Goal: Find specific page/section: Find specific page/section

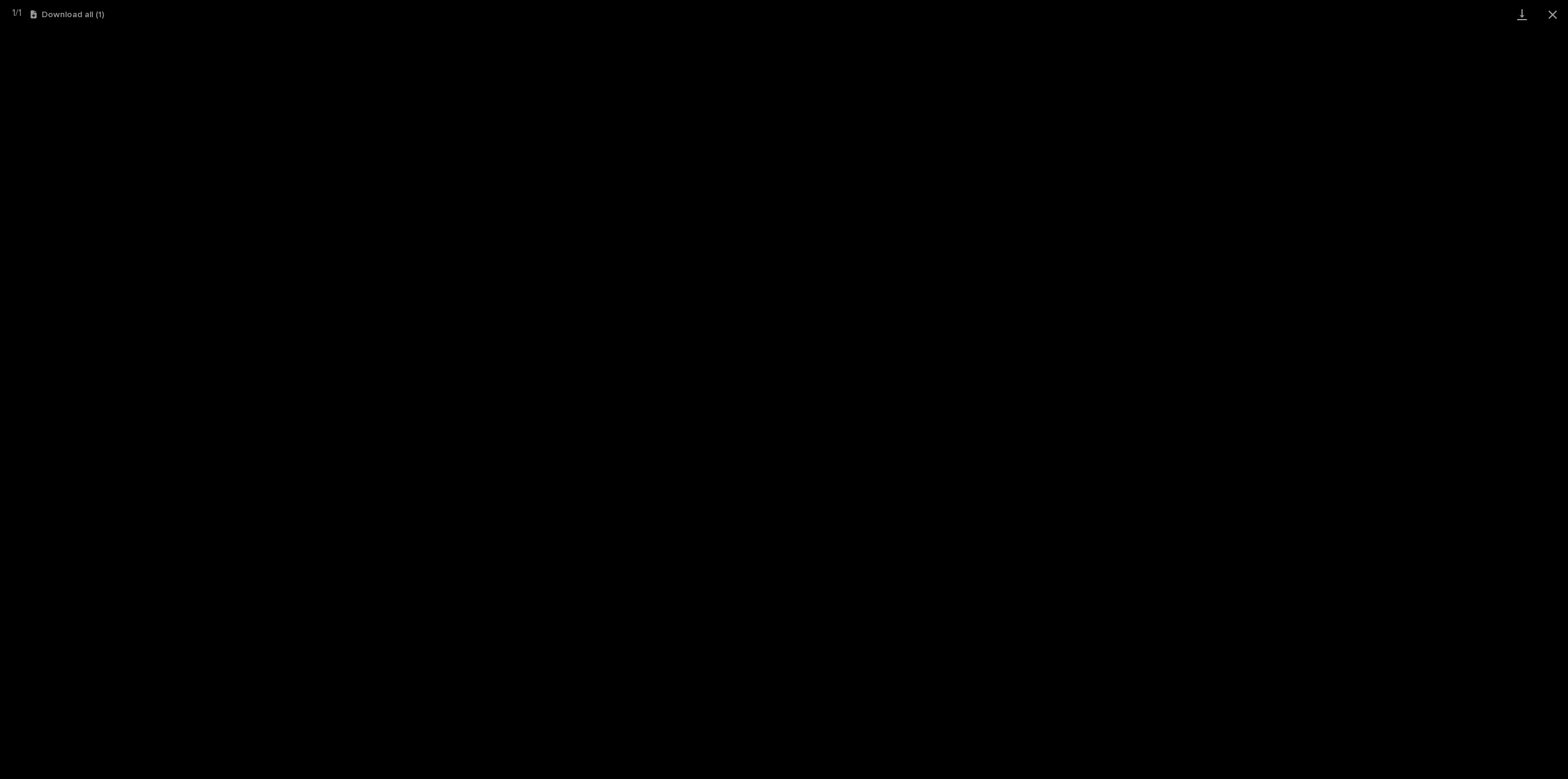
scroll to position [92, 0]
click at [1549, 22] on button "Close gallery" at bounding box center [1552, 14] width 31 height 29
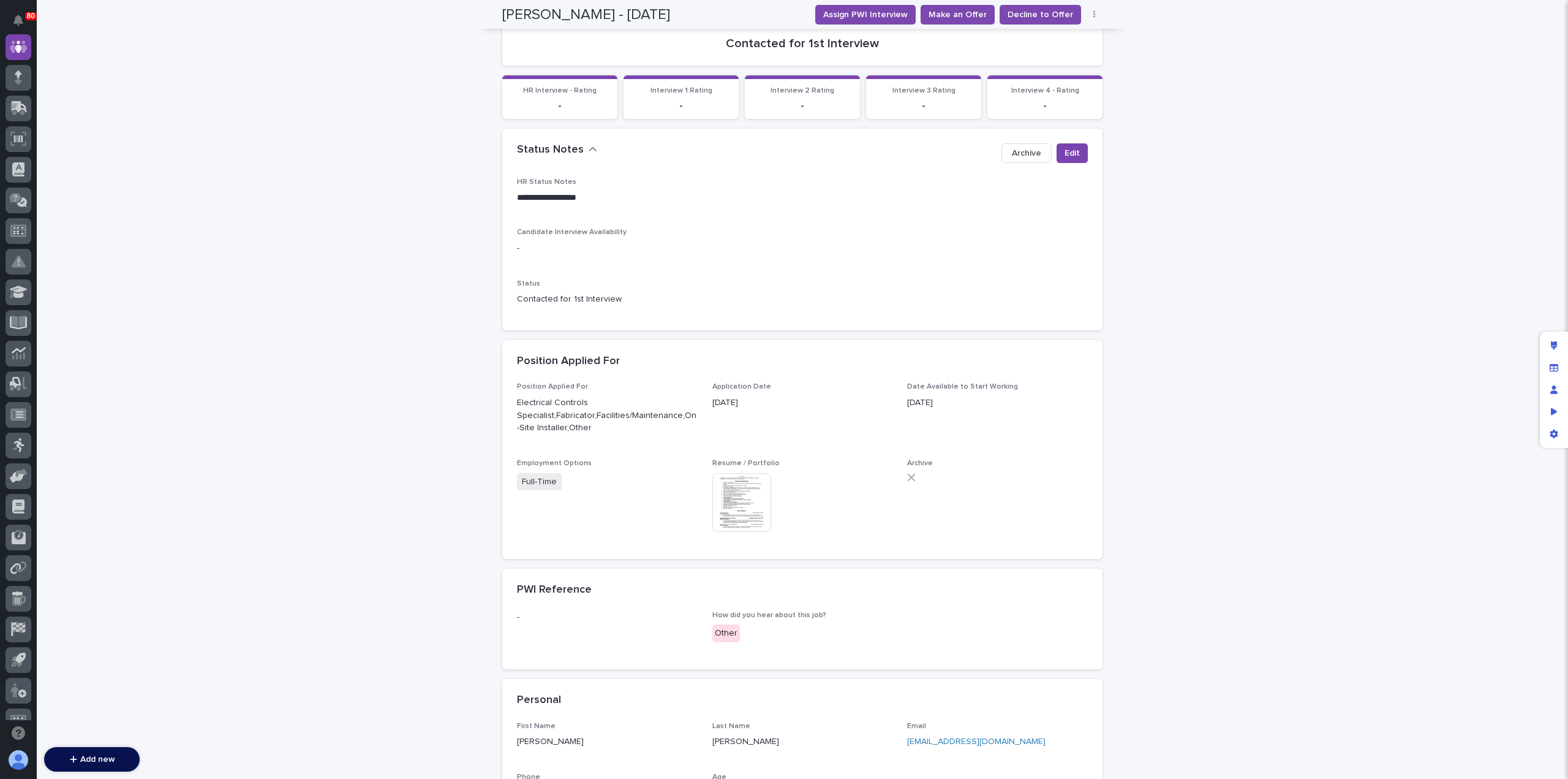
scroll to position [0, 0]
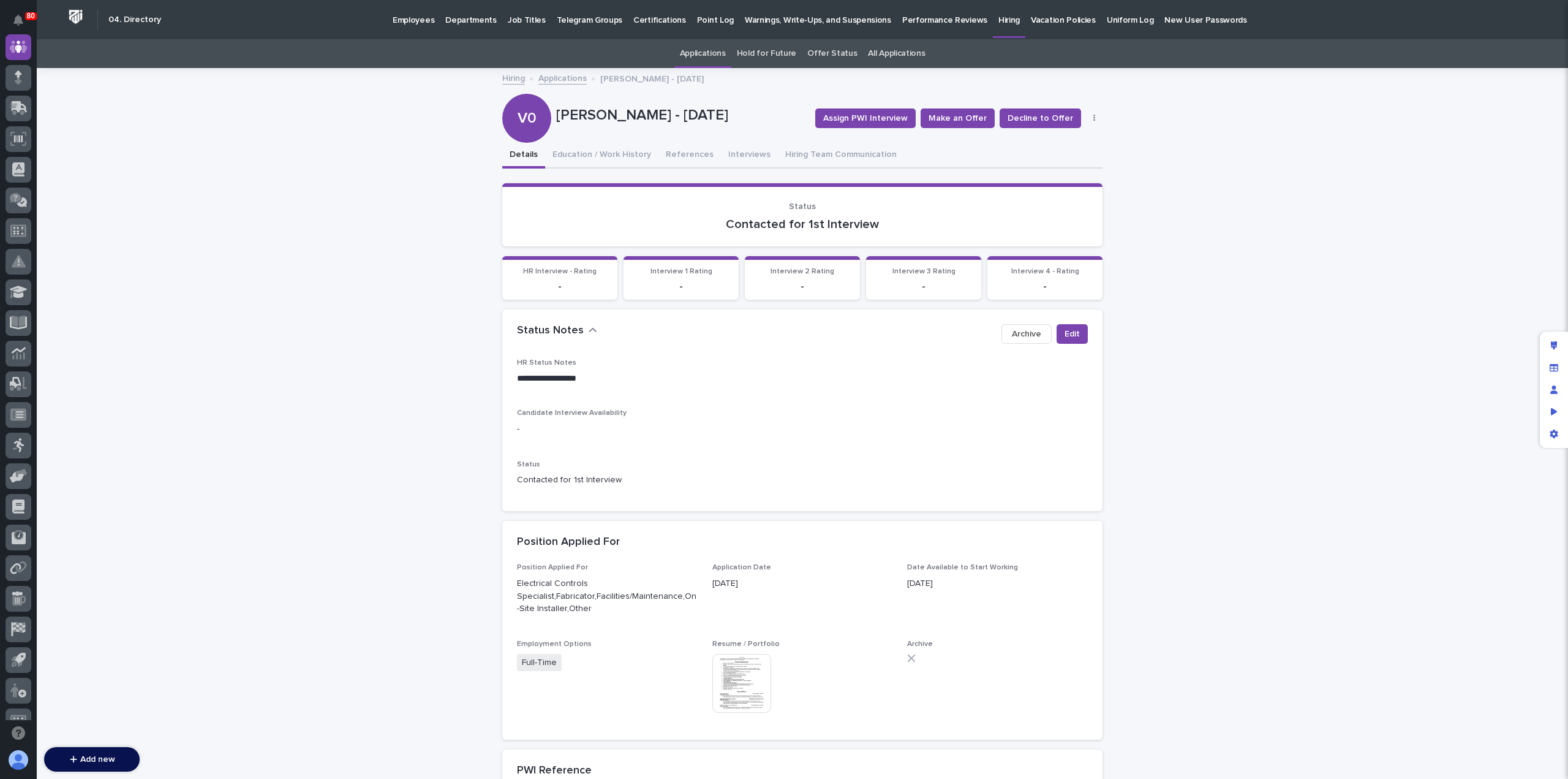
click at [998, 24] on p "Hiring" at bounding box center [1008, 12] width 22 height 25
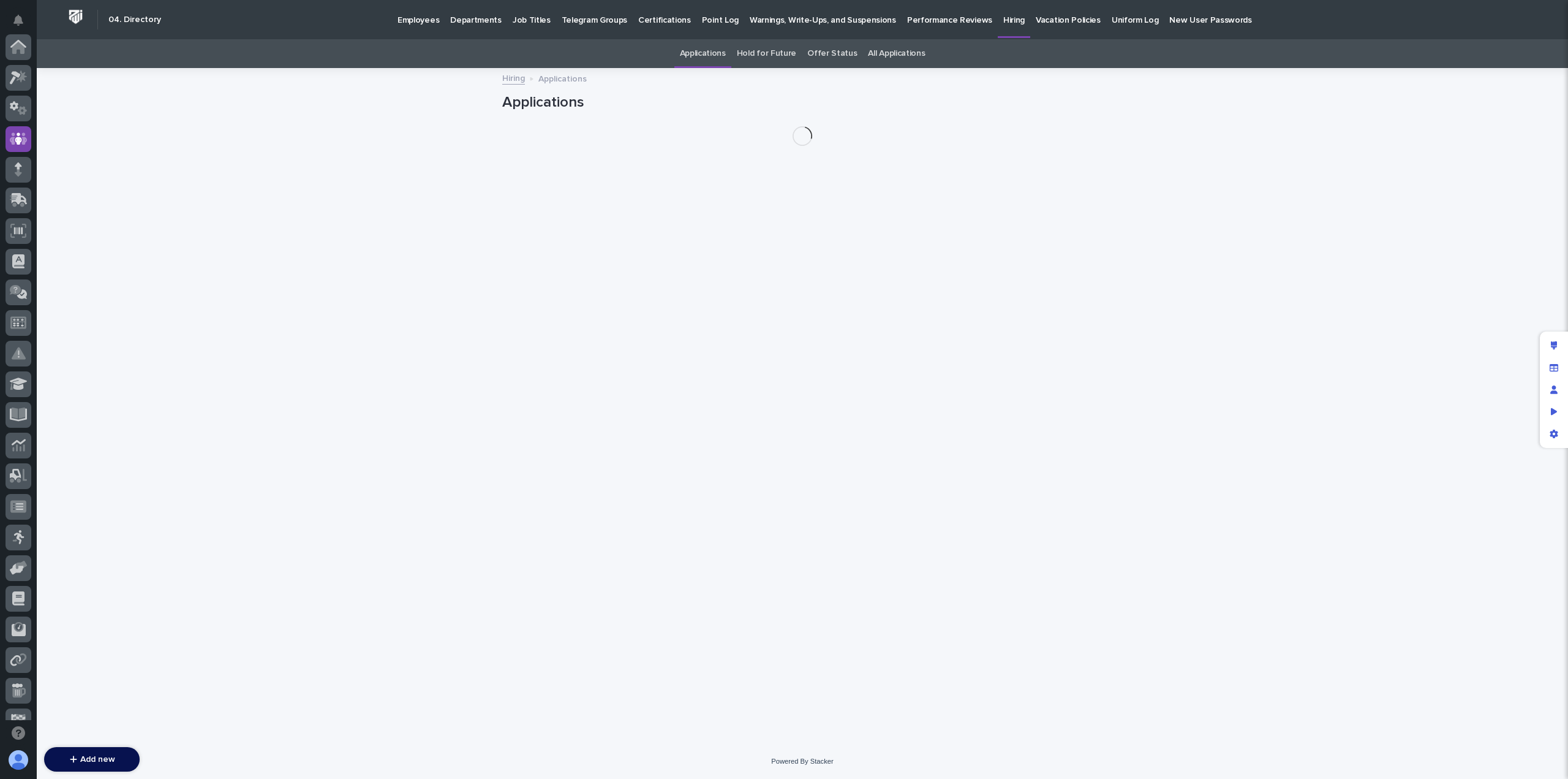
scroll to position [92, 0]
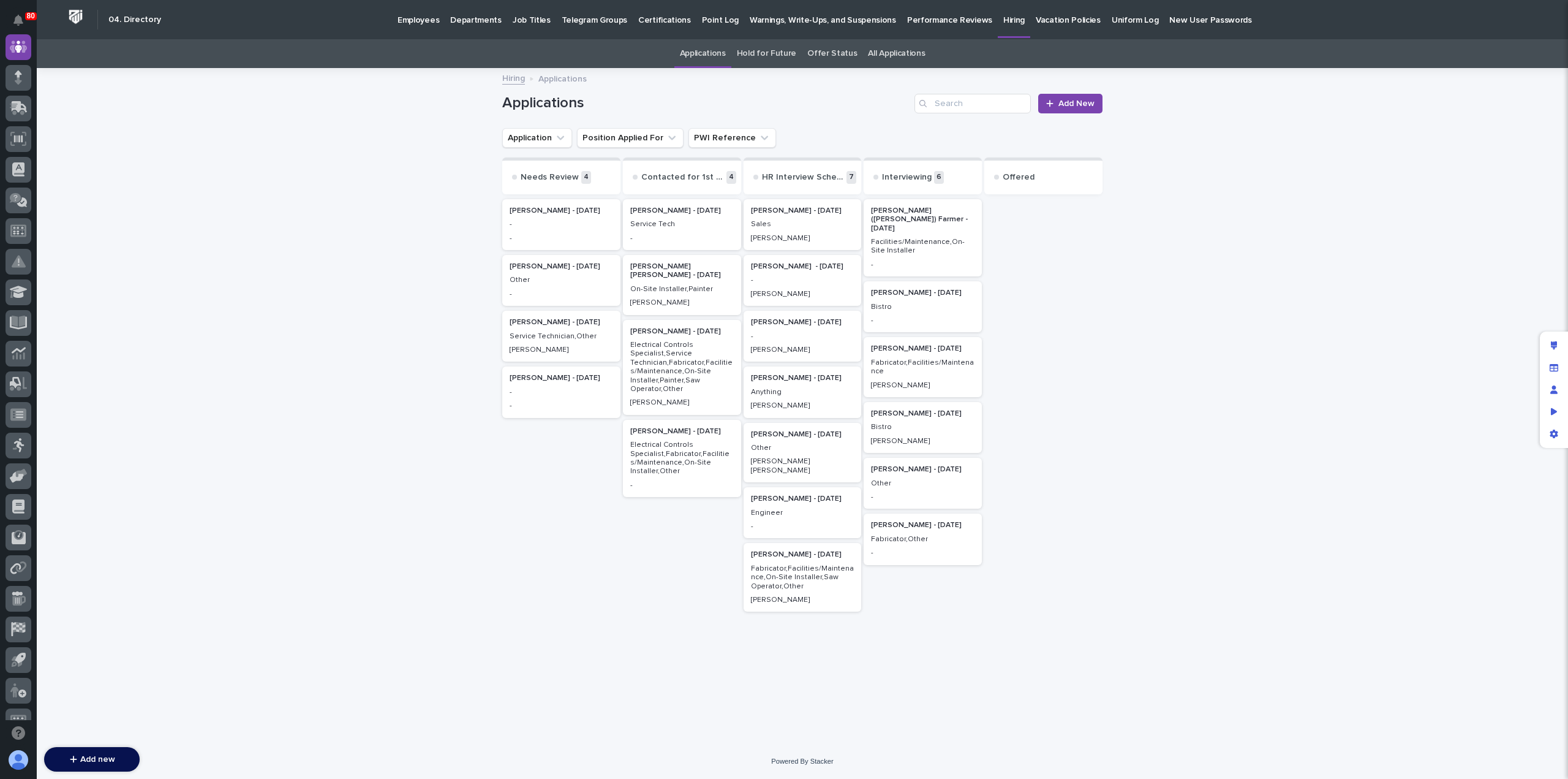
click at [926, 358] on p "Fabricator,Facilities/Maintenance" at bounding box center [922, 367] width 103 height 18
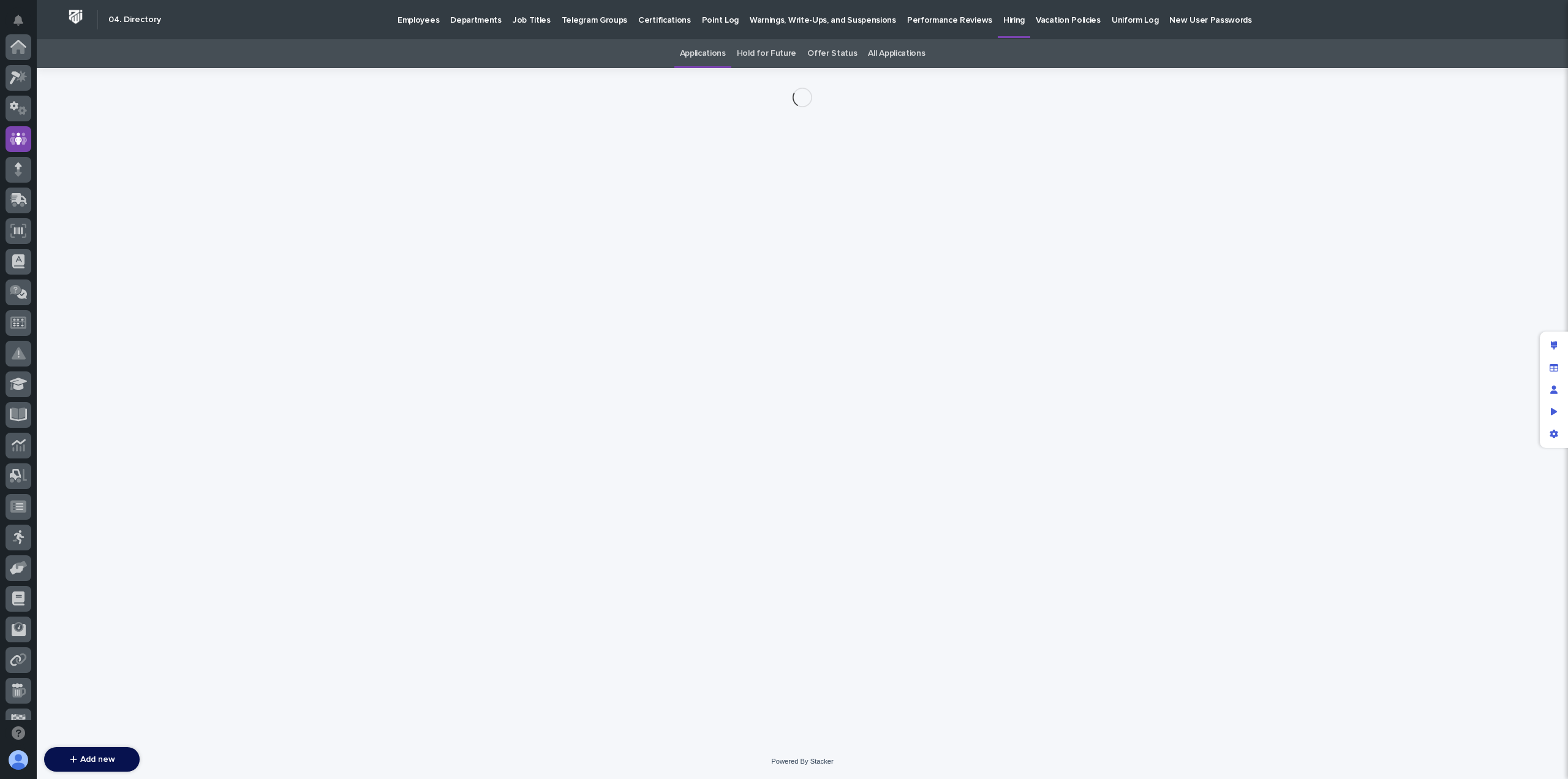
scroll to position [92, 0]
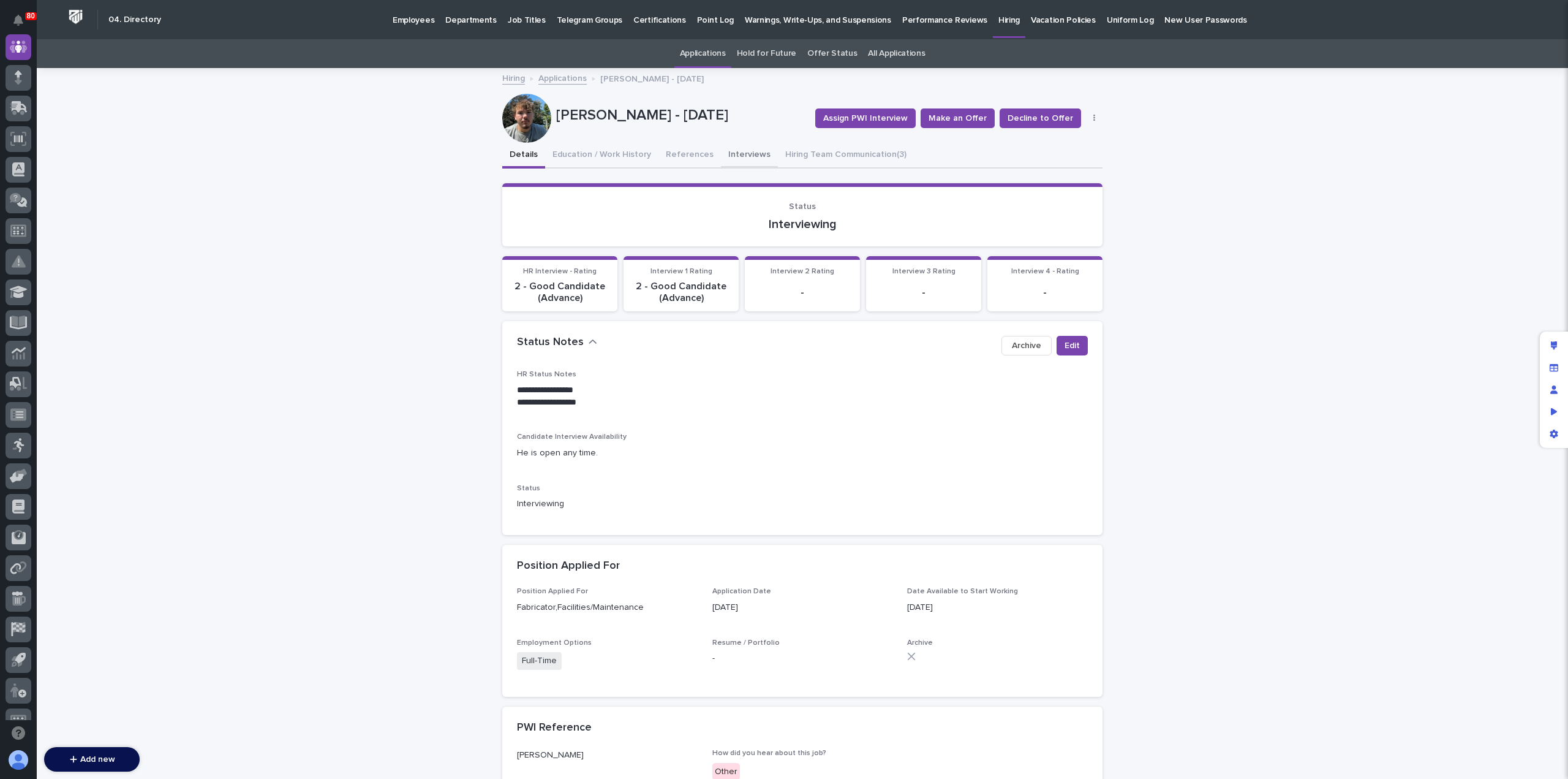
click at [723, 152] on button "Interviews" at bounding box center [749, 155] width 57 height 25
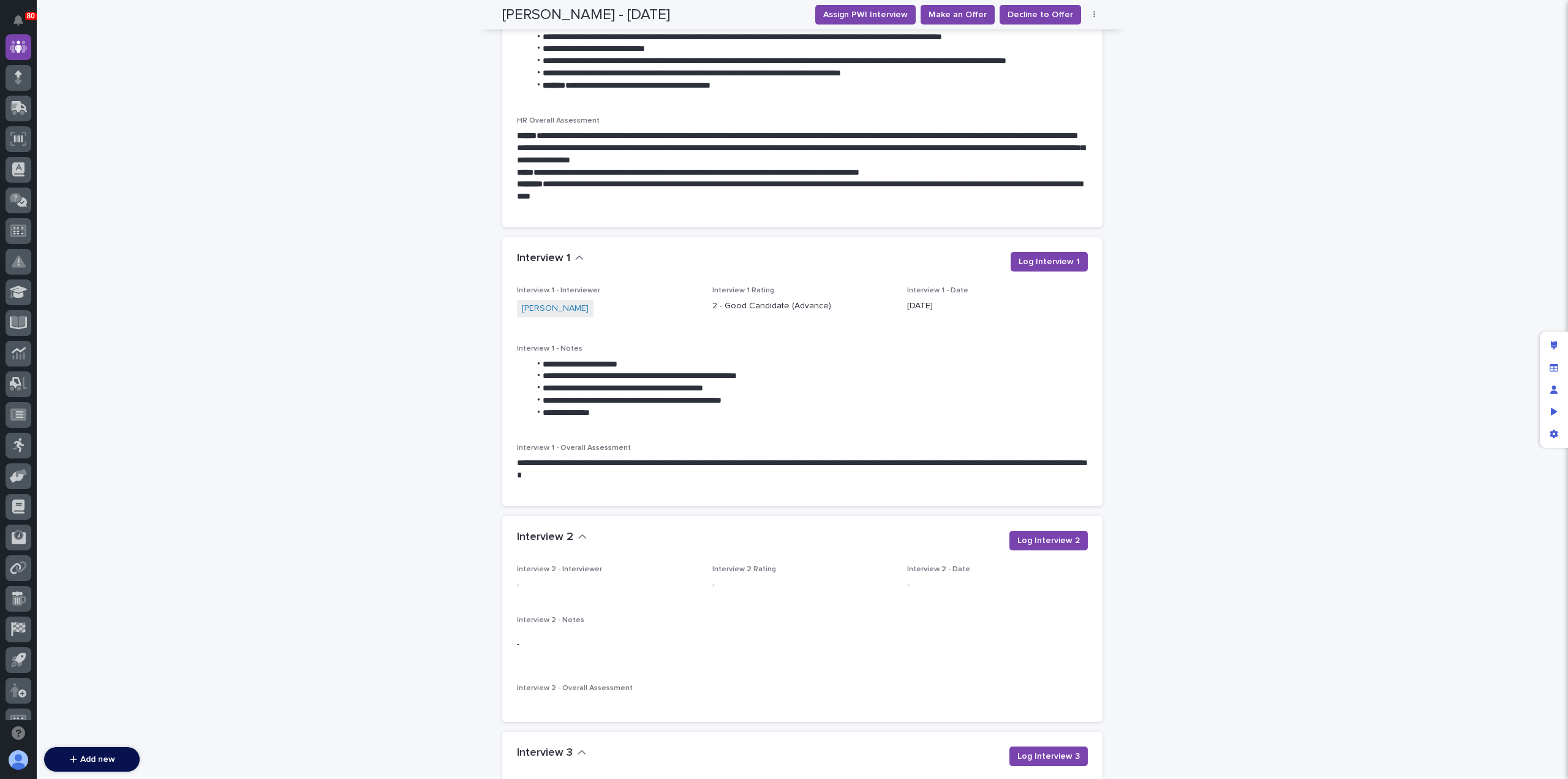
scroll to position [1131, 0]
click at [1210, 300] on div "Loading... Saving… Loading... Saving… Tanner Rush - 08/26/25 Assign PWI Intervi…" at bounding box center [802, 52] width 1531 height 2226
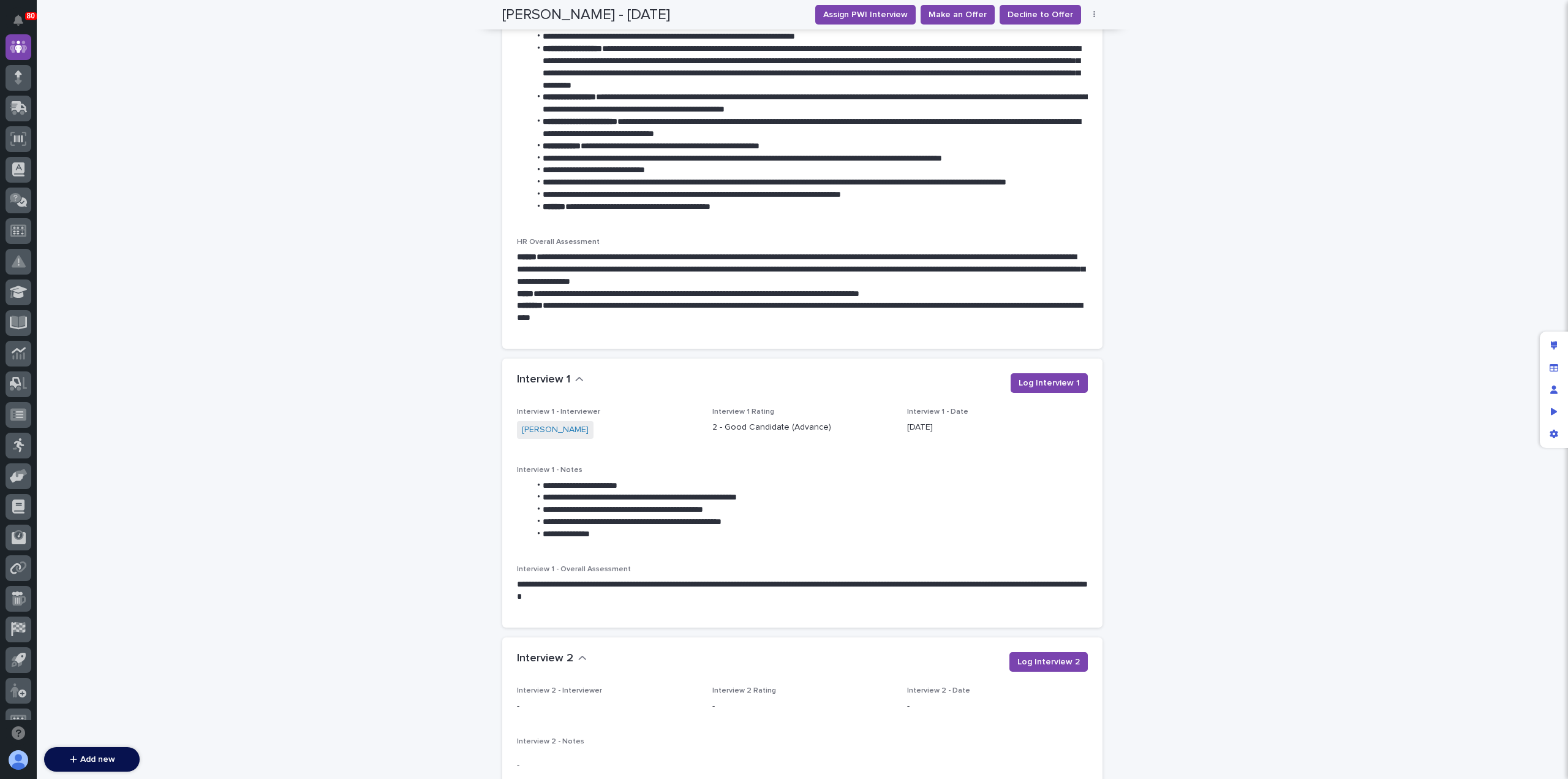
scroll to position [996, 0]
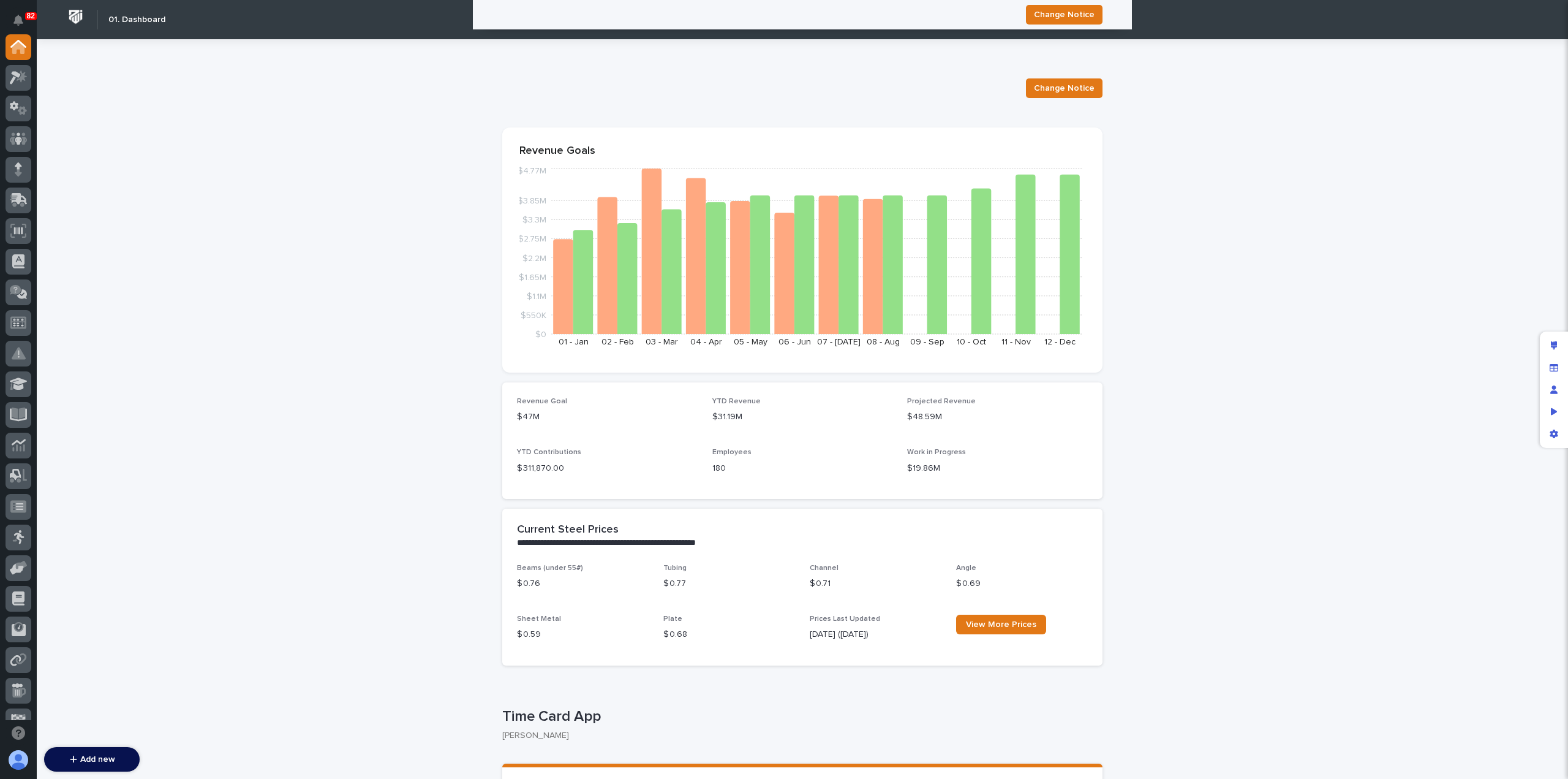
scroll to position [484, 0]
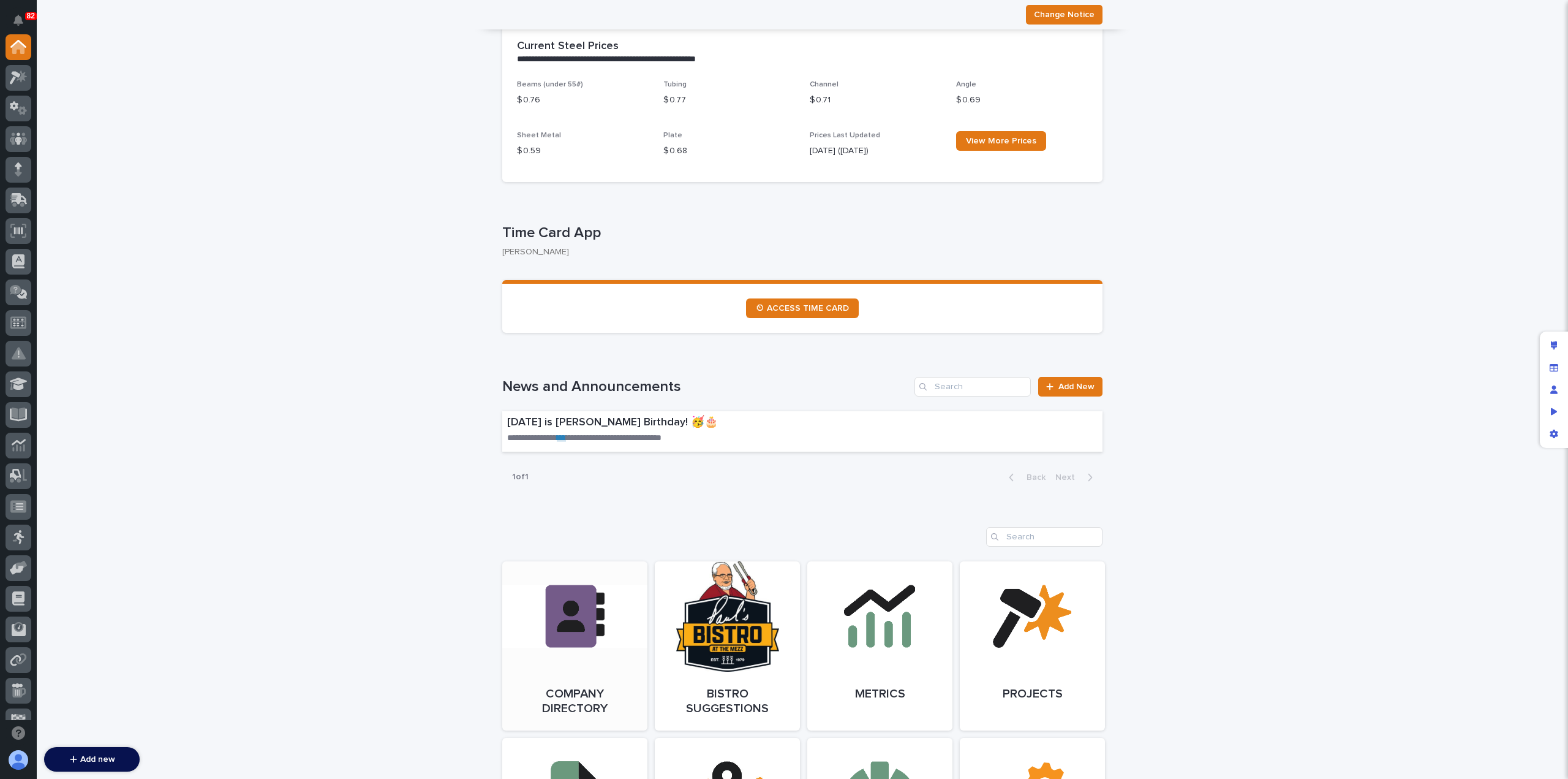
click at [568, 635] on link "Open Link" at bounding box center [575, 646] width 145 height 169
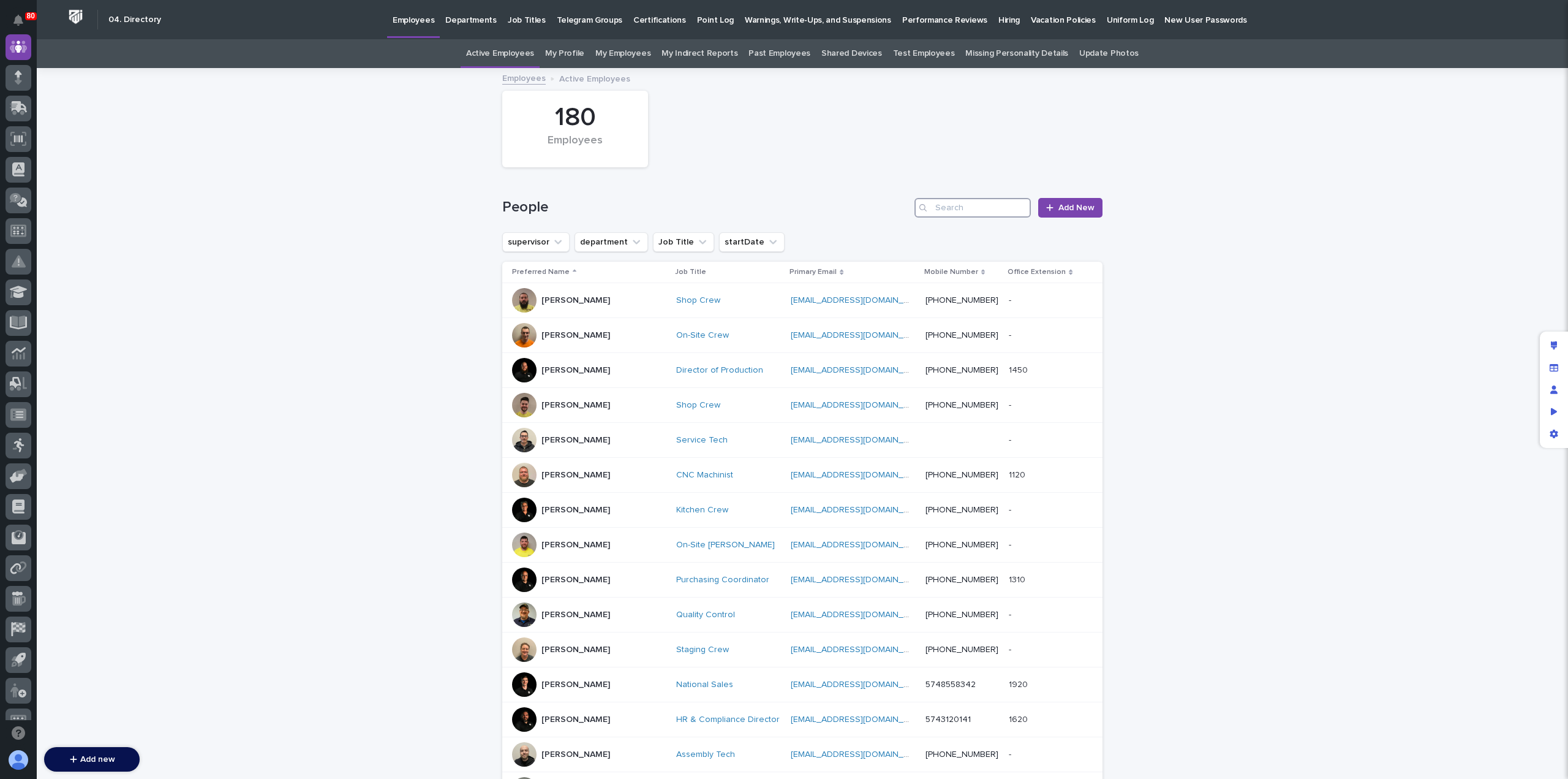
click at [964, 198] on input "Search" at bounding box center [973, 207] width 116 height 20
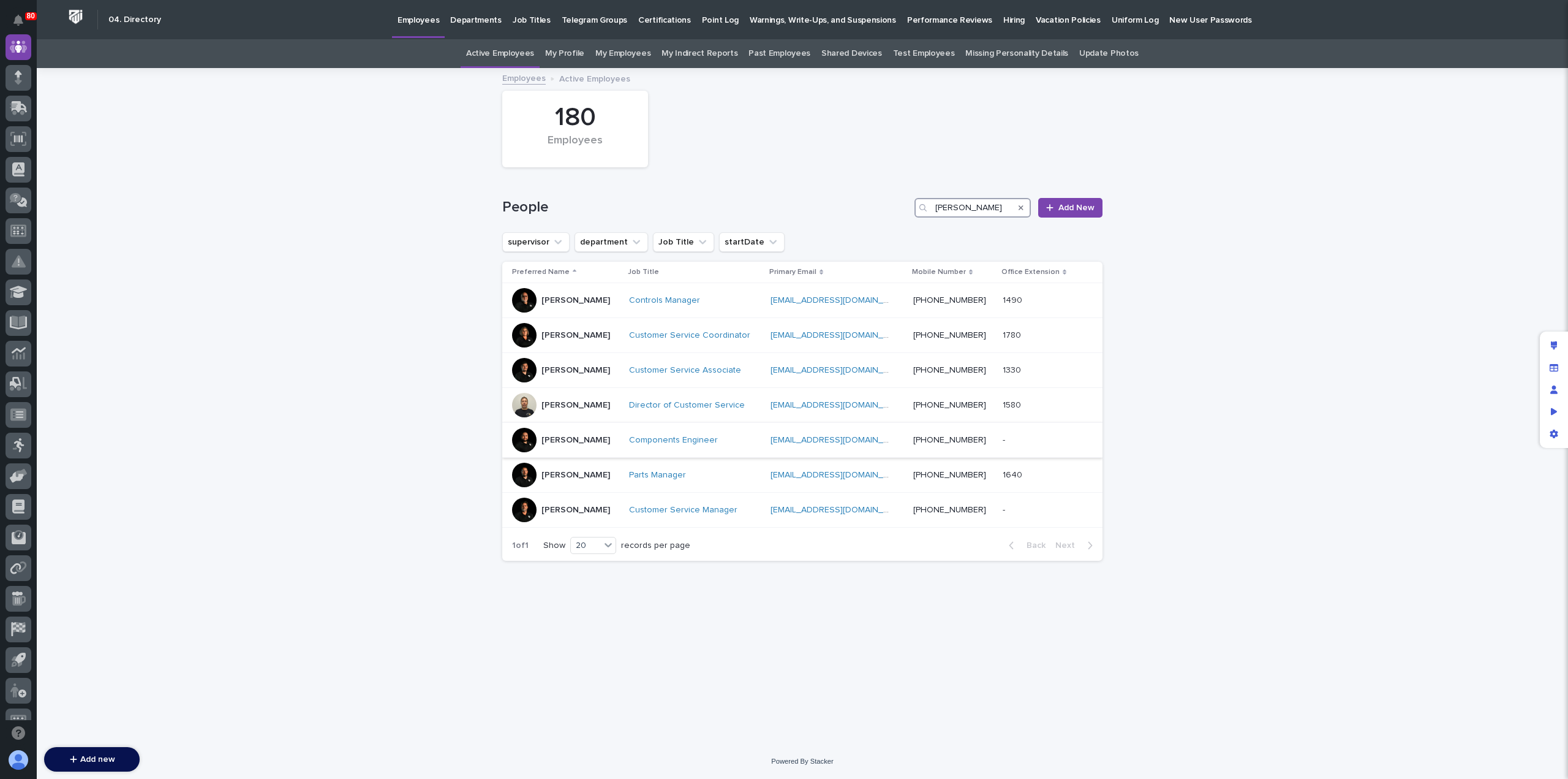
type input "[PERSON_NAME]"
click at [605, 437] on div "[PERSON_NAME]" at bounding box center [565, 440] width 107 height 24
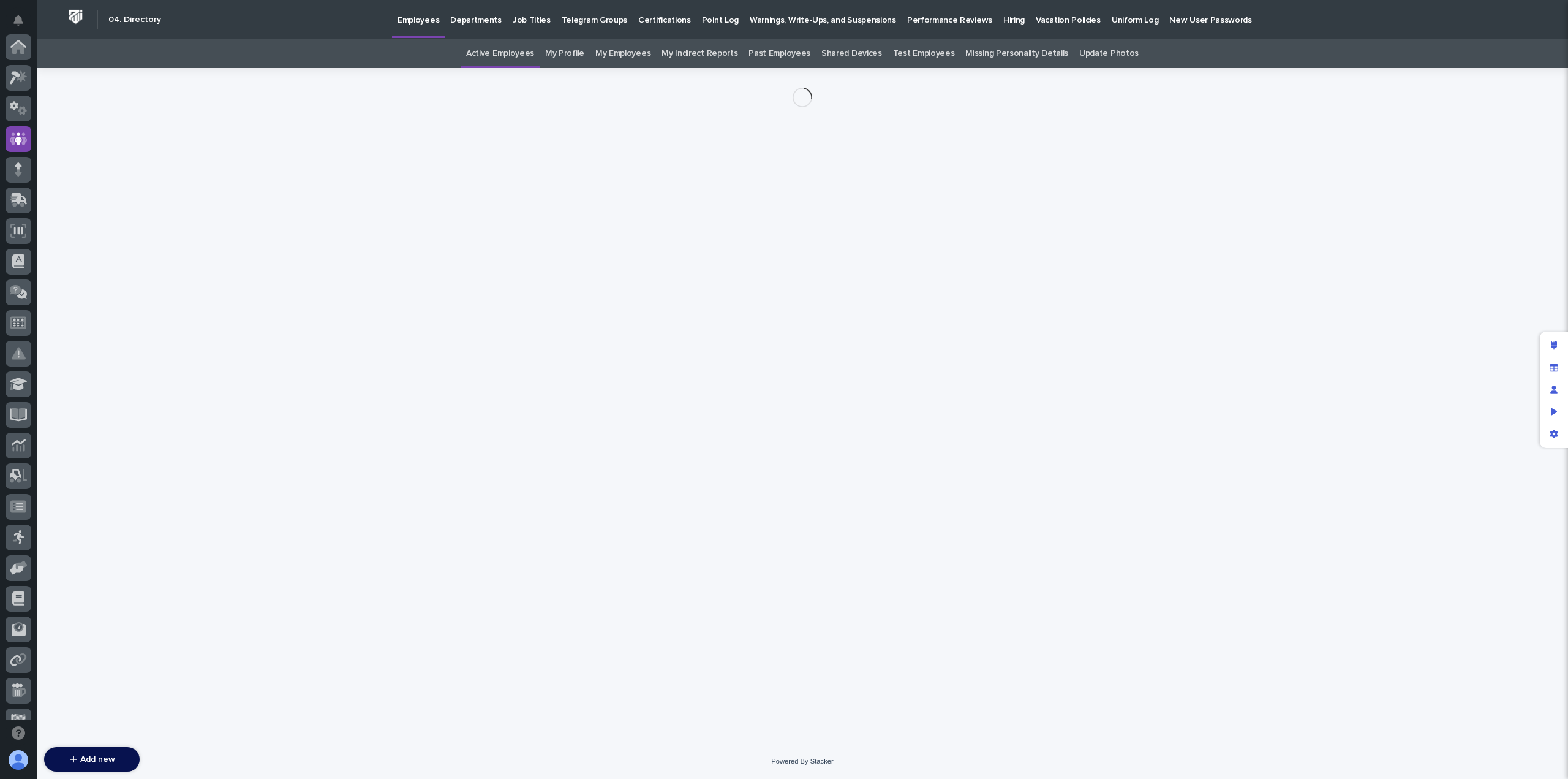
scroll to position [92, 0]
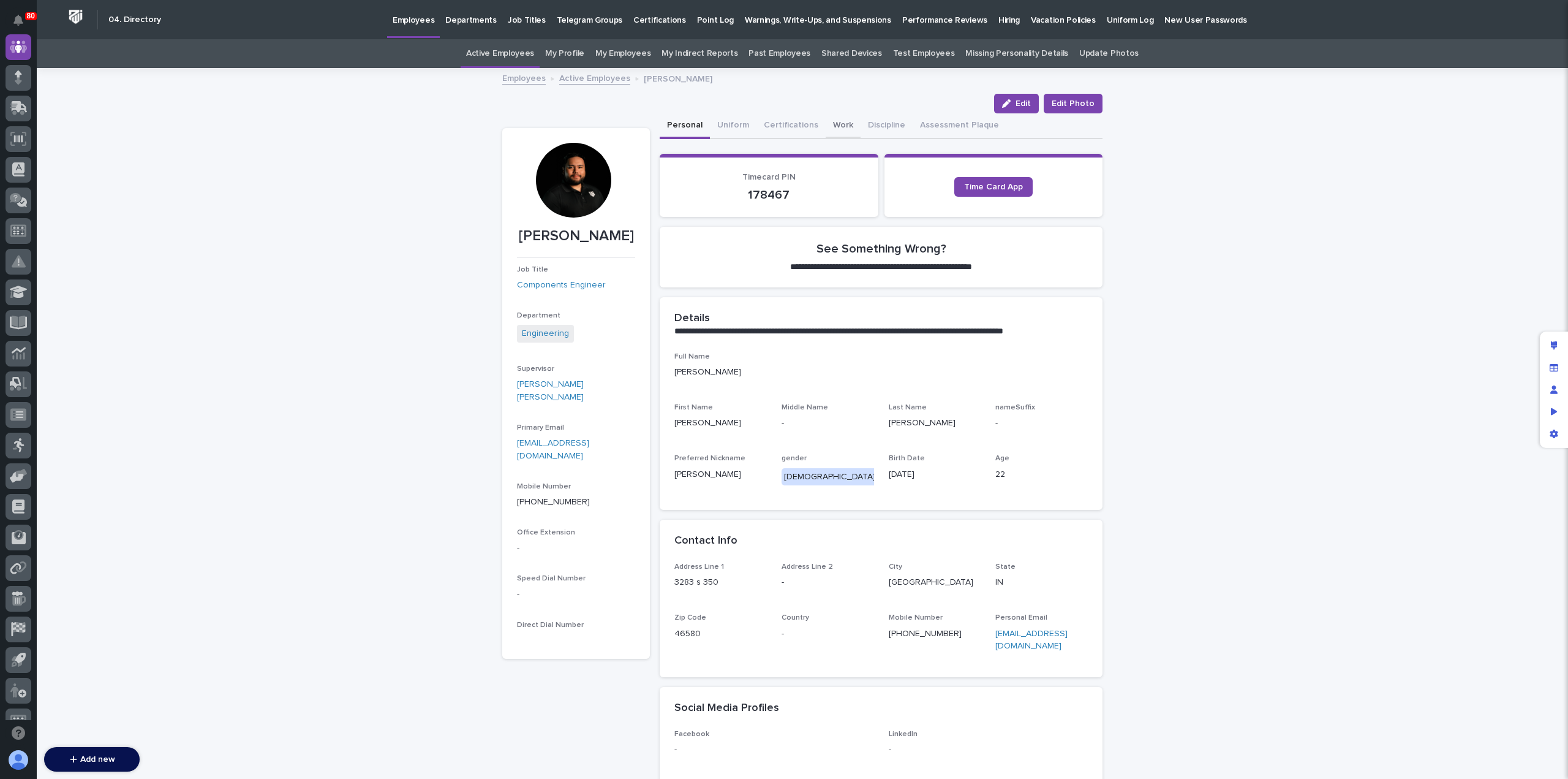
click at [837, 121] on button "Work" at bounding box center [843, 126] width 35 height 25
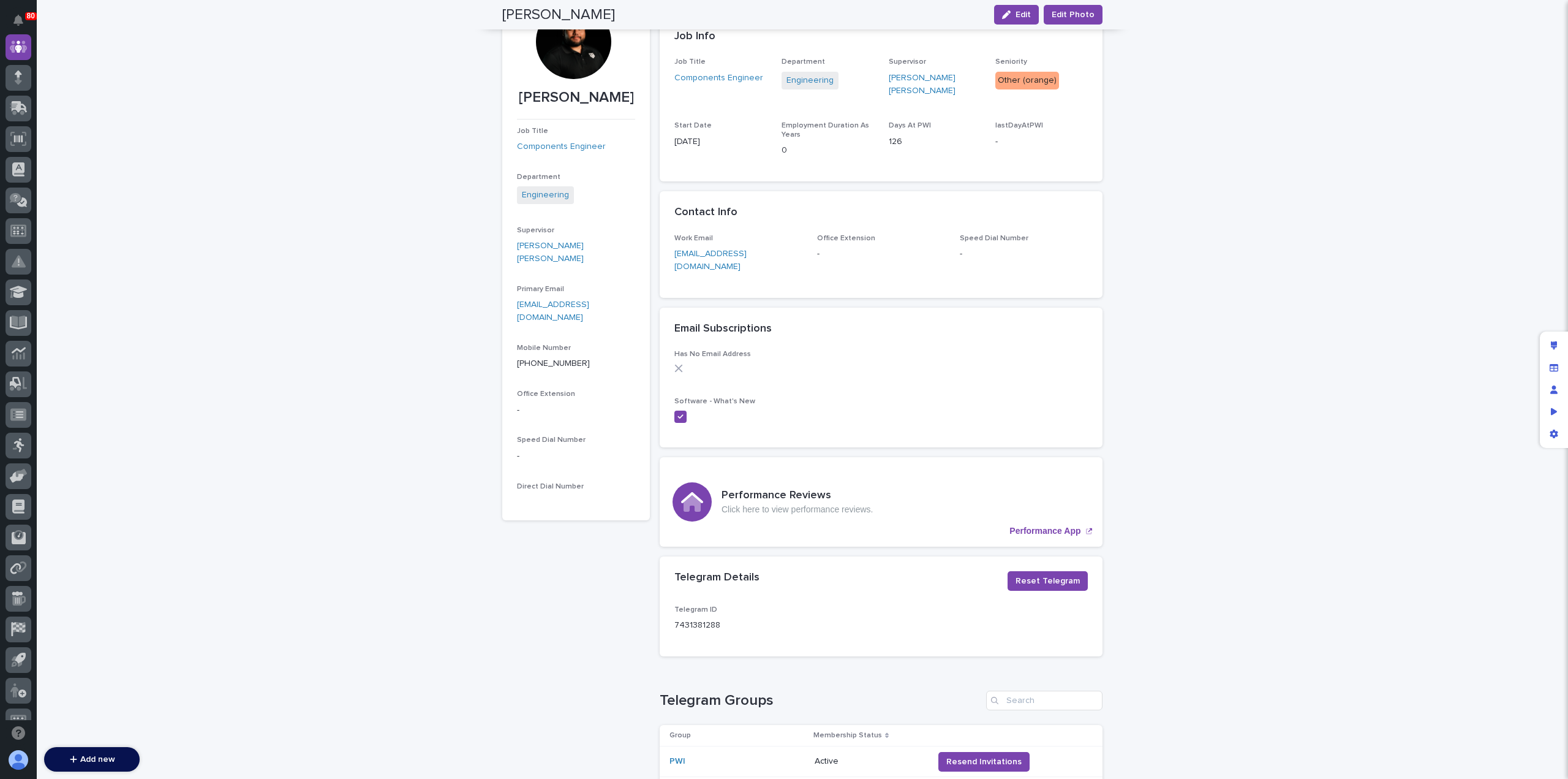
scroll to position [139, 0]
